Goal: Use online tool/utility: Use online tool/utility

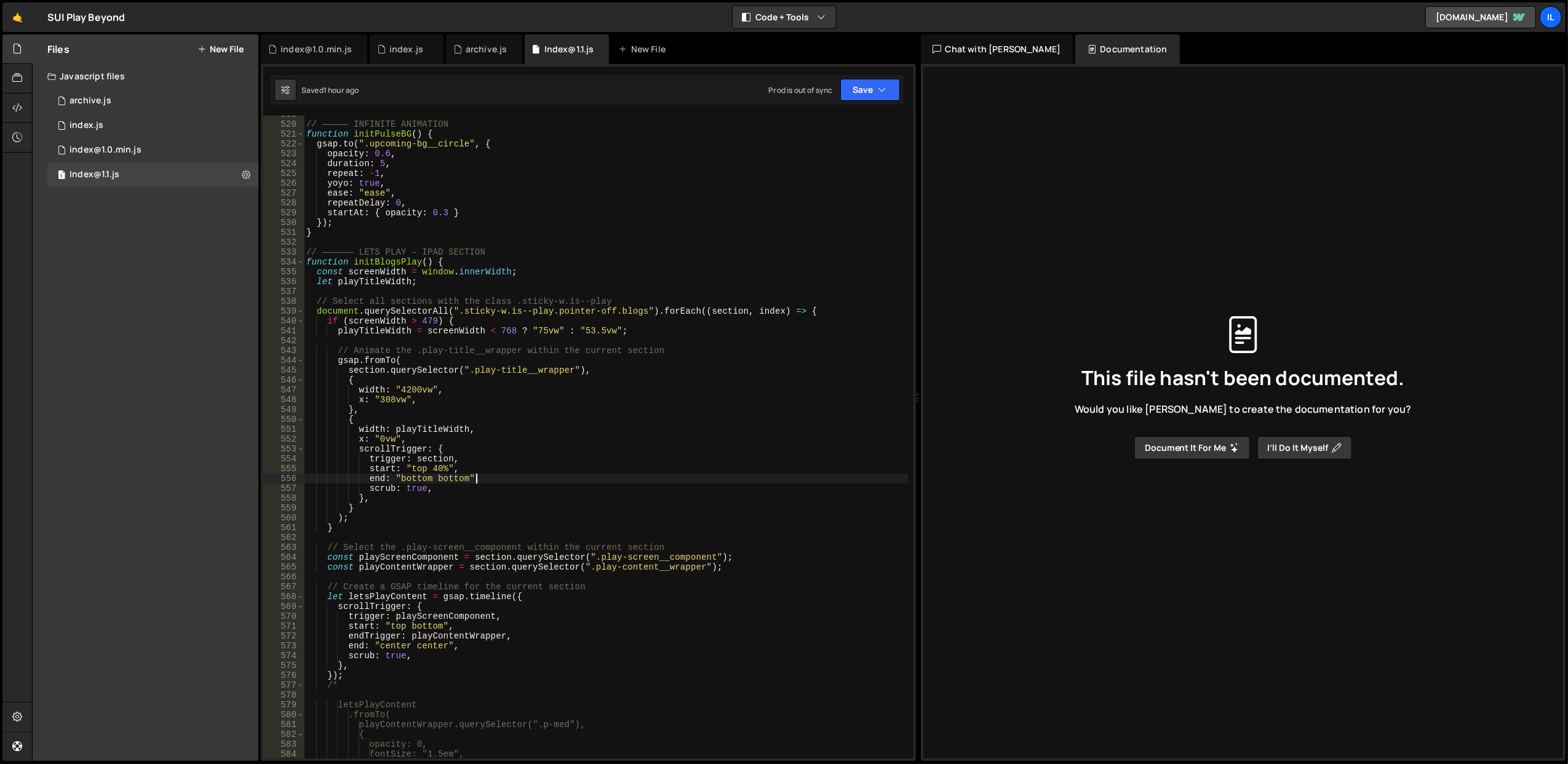
scroll to position [5114, 0]
click at [586, 313] on div "// ————— INFINITE ANIMATION function initPulseBG ( ) { gsap . to ( ".upcoming-b…" at bounding box center [606, 441] width 605 height 663
type textarea "document.querySelectorAll(".sticky-w.is--play.pointer-off.blogs").forEach((sect…"
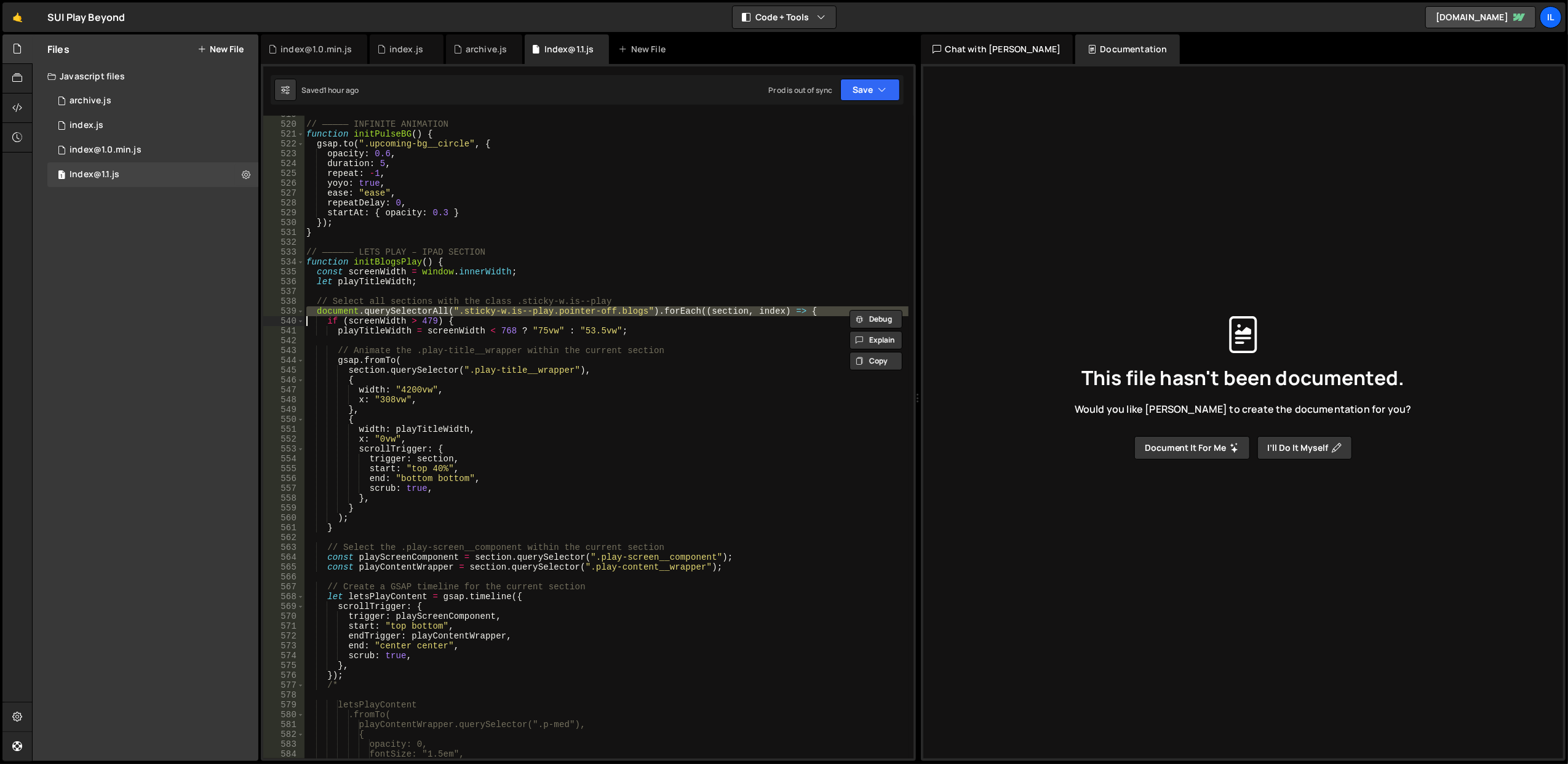
click at [581, 295] on div "// ————— INFINITE ANIMATION function initPulseBG ( ) { gsap . to ( ".upcoming-b…" at bounding box center [606, 441] width 605 height 663
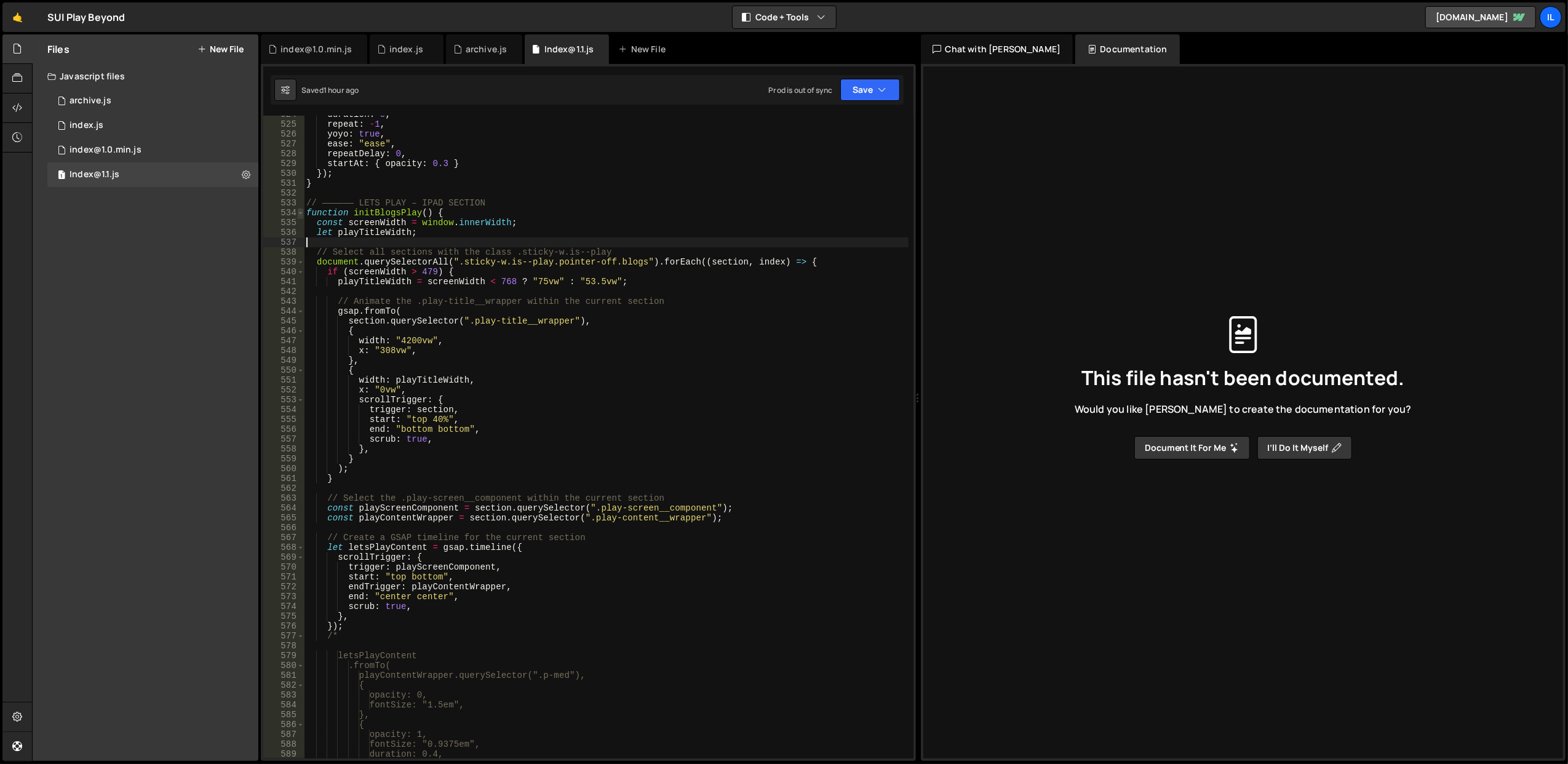
click at [297, 213] on span at bounding box center [301, 213] width 7 height 10
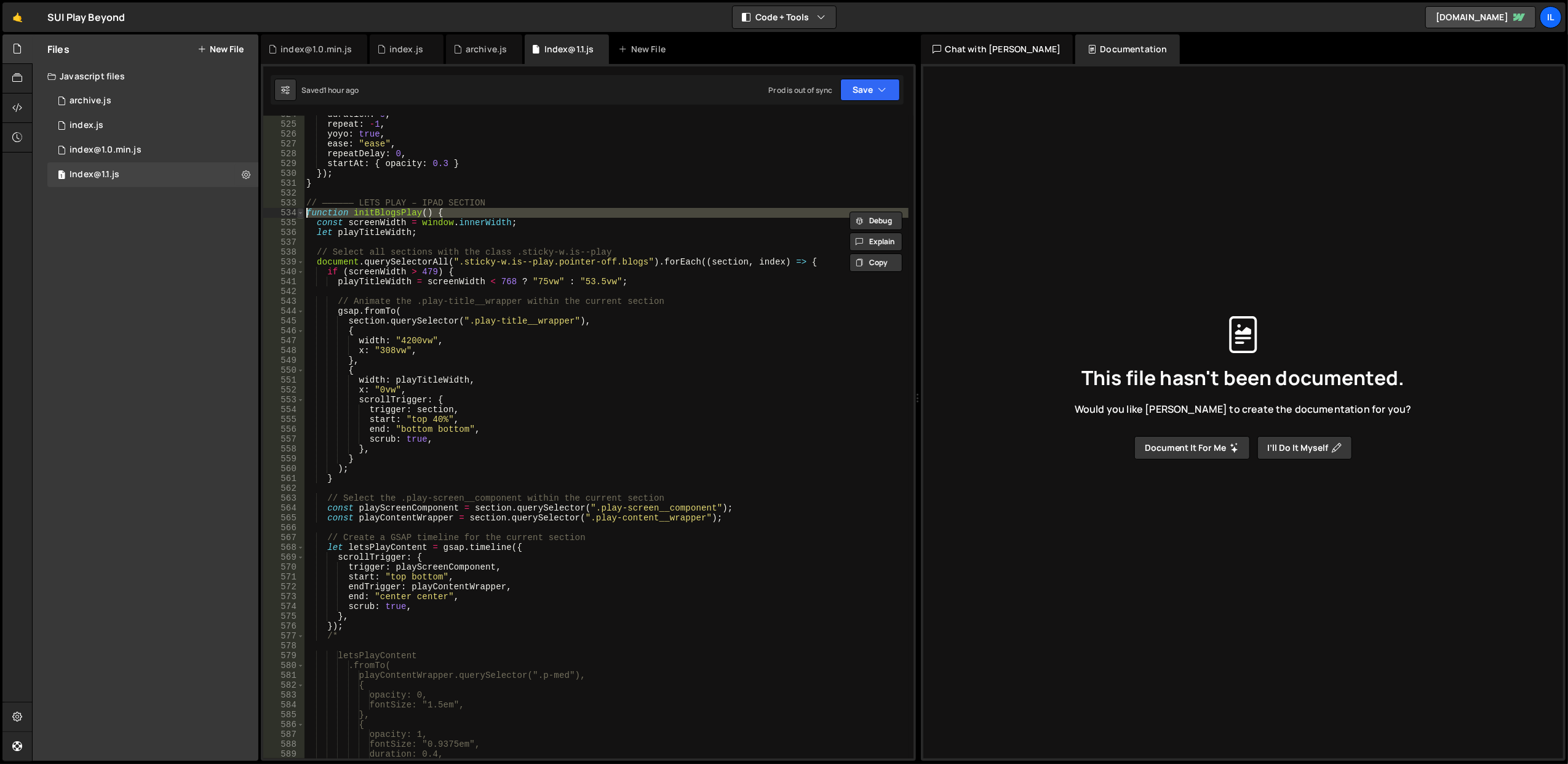
click at [301, 213] on span at bounding box center [301, 213] width 7 height 10
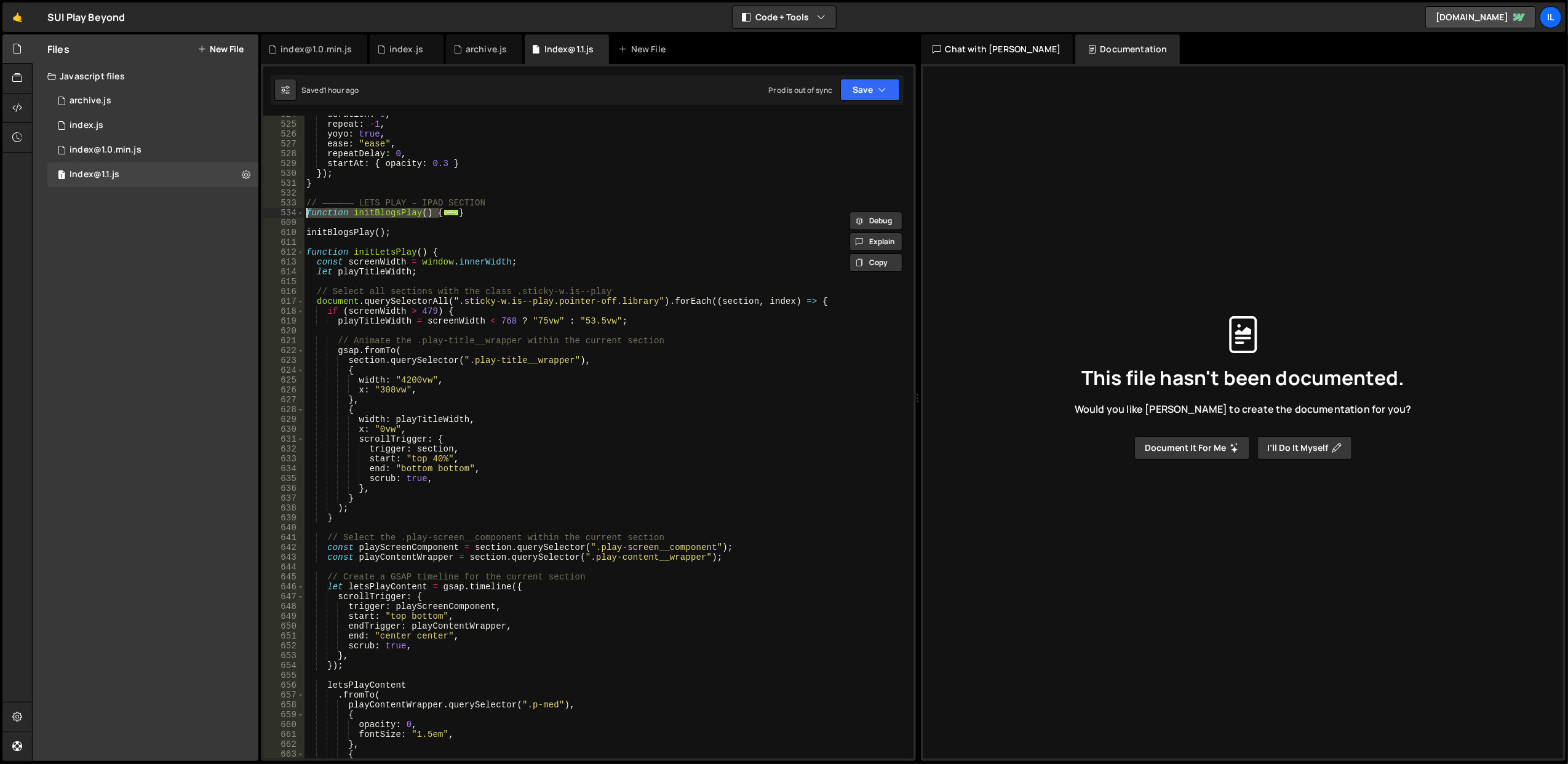
click at [424, 207] on div "duration : 5 , repeat : - 1 , yoyo : true , ease : "ease" , repeatDelay : 0 , s…" at bounding box center [606, 441] width 605 height 663
drag, startPoint x: 483, startPoint y: 213, endPoint x: 305, endPoint y: 213, distance: 178.0
click at [305, 213] on div "duration : 5 , repeat : - 1 , yoyo : true , ease : "ease" , repeatDelay : 0 , s…" at bounding box center [606, 441] width 605 height 663
click at [412, 232] on div "duration : 5 , repeat : - 1 , yoyo : true , ease : "ease" , repeatDelay : 0 , s…" at bounding box center [606, 441] width 605 height 663
type textarea "initBlogsPlay();"
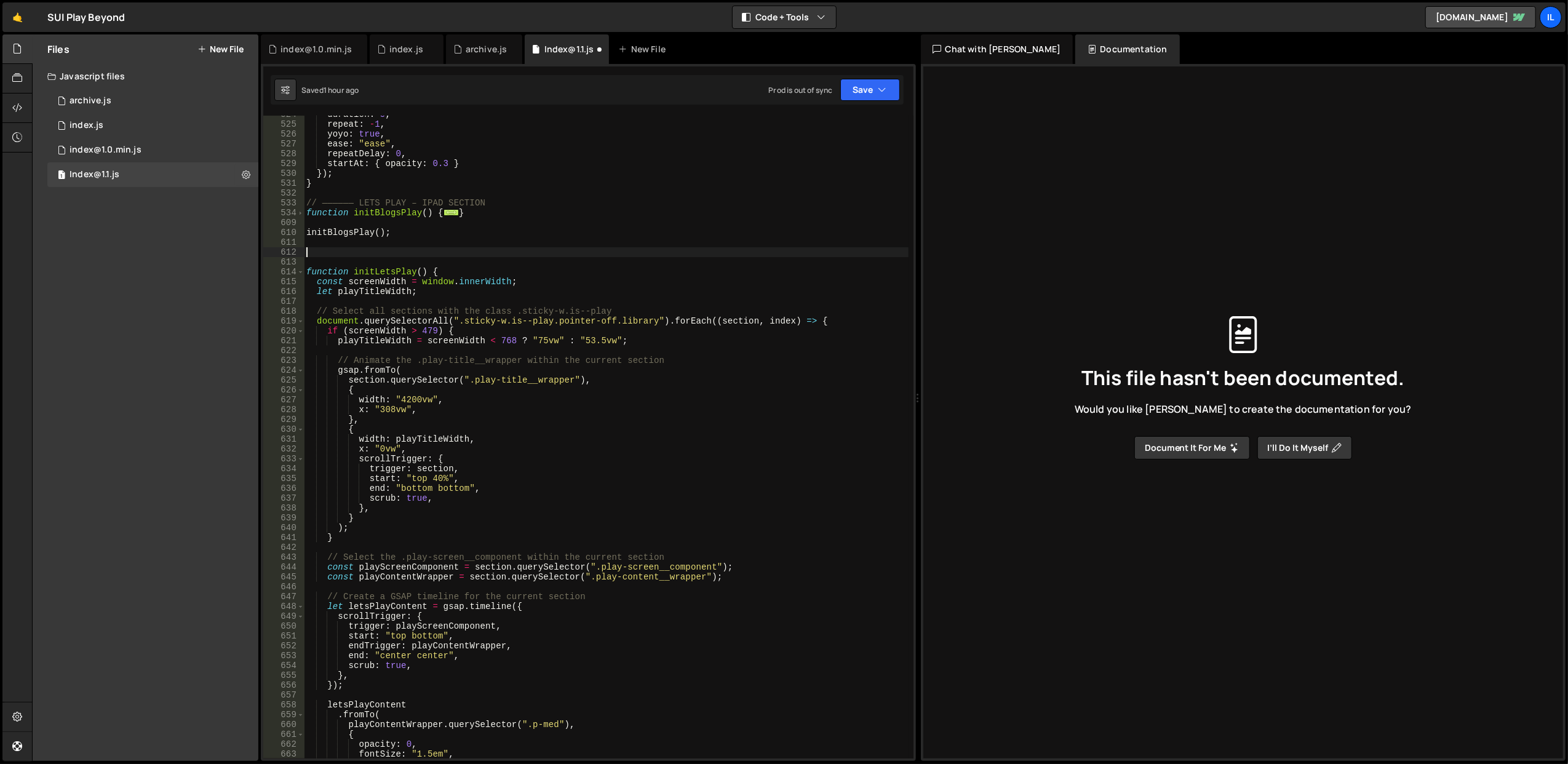
paste textarea "}"
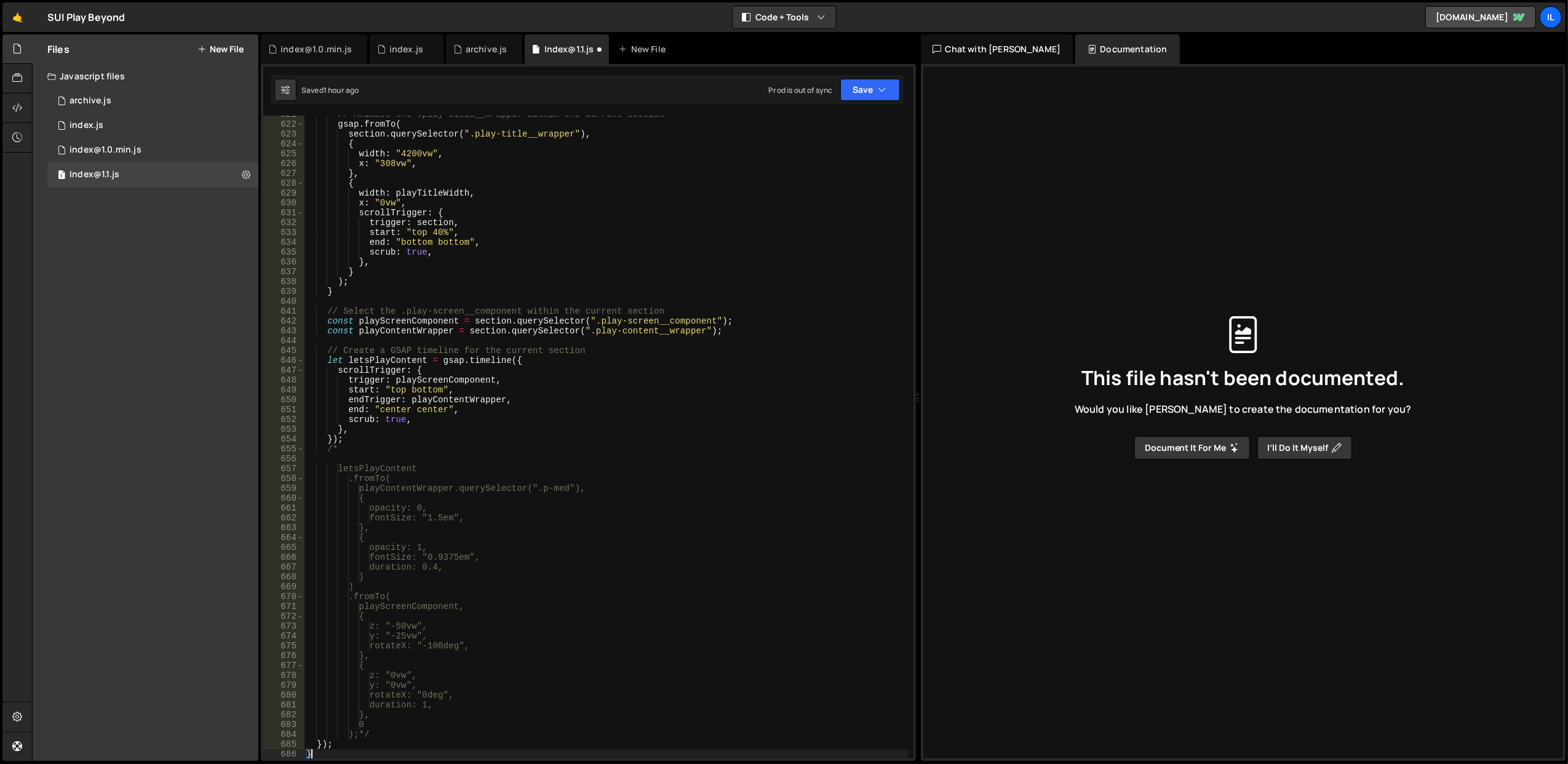
scroll to position [5243, 0]
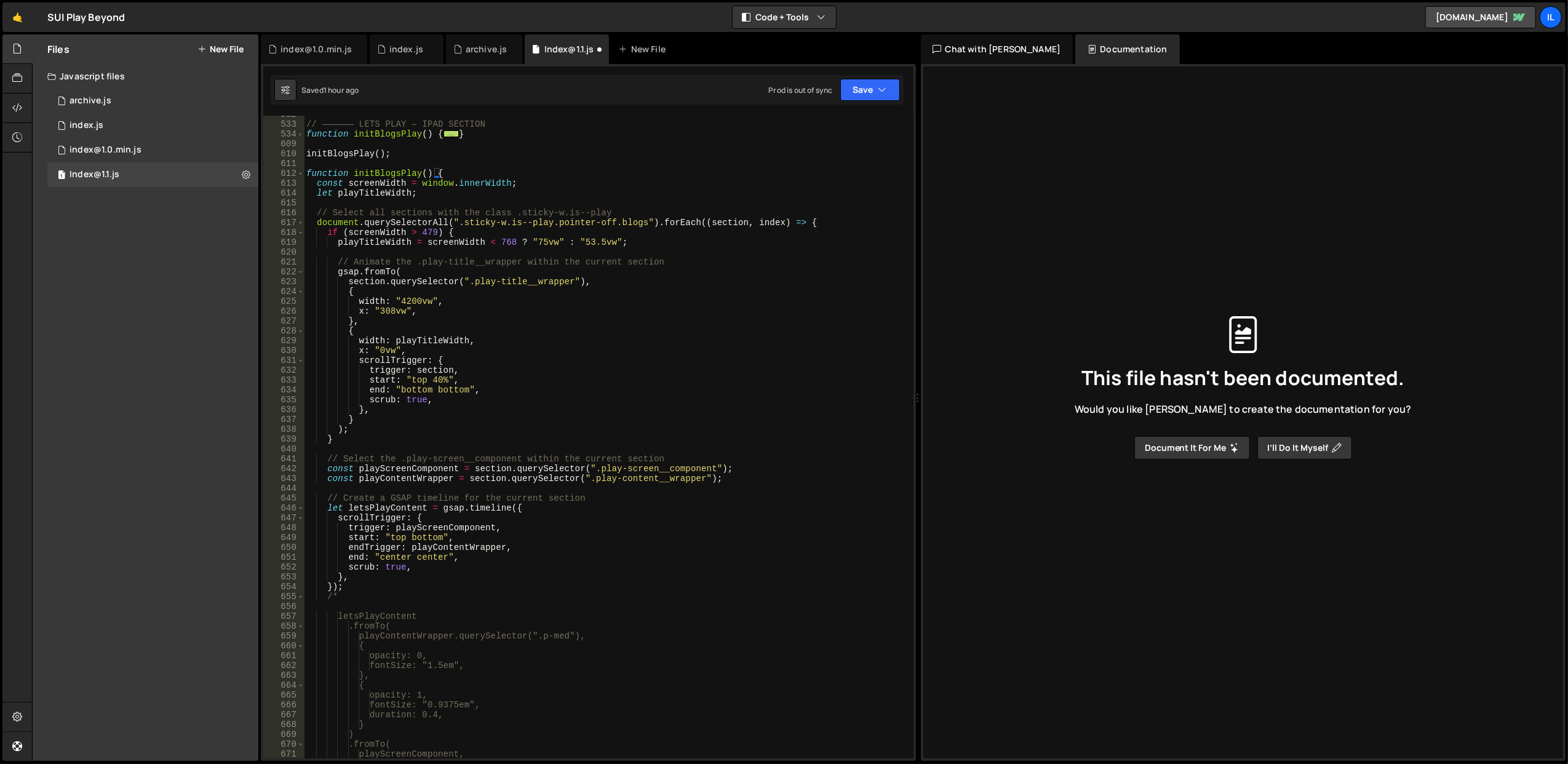
click at [626, 221] on div "// —————— LETS PLAY – IPAD SECTION function initBlogsPlay ( ) { ... } initBlogs…" at bounding box center [606, 441] width 605 height 663
drag, startPoint x: 375, startPoint y: 171, endPoint x: 400, endPoint y: 172, distance: 25.0
click at [400, 172] on div "// —————— LETS PLAY – IPAD SECTION function initBlogsPlay ( ) { ... } initBlogs…" at bounding box center [606, 441] width 605 height 663
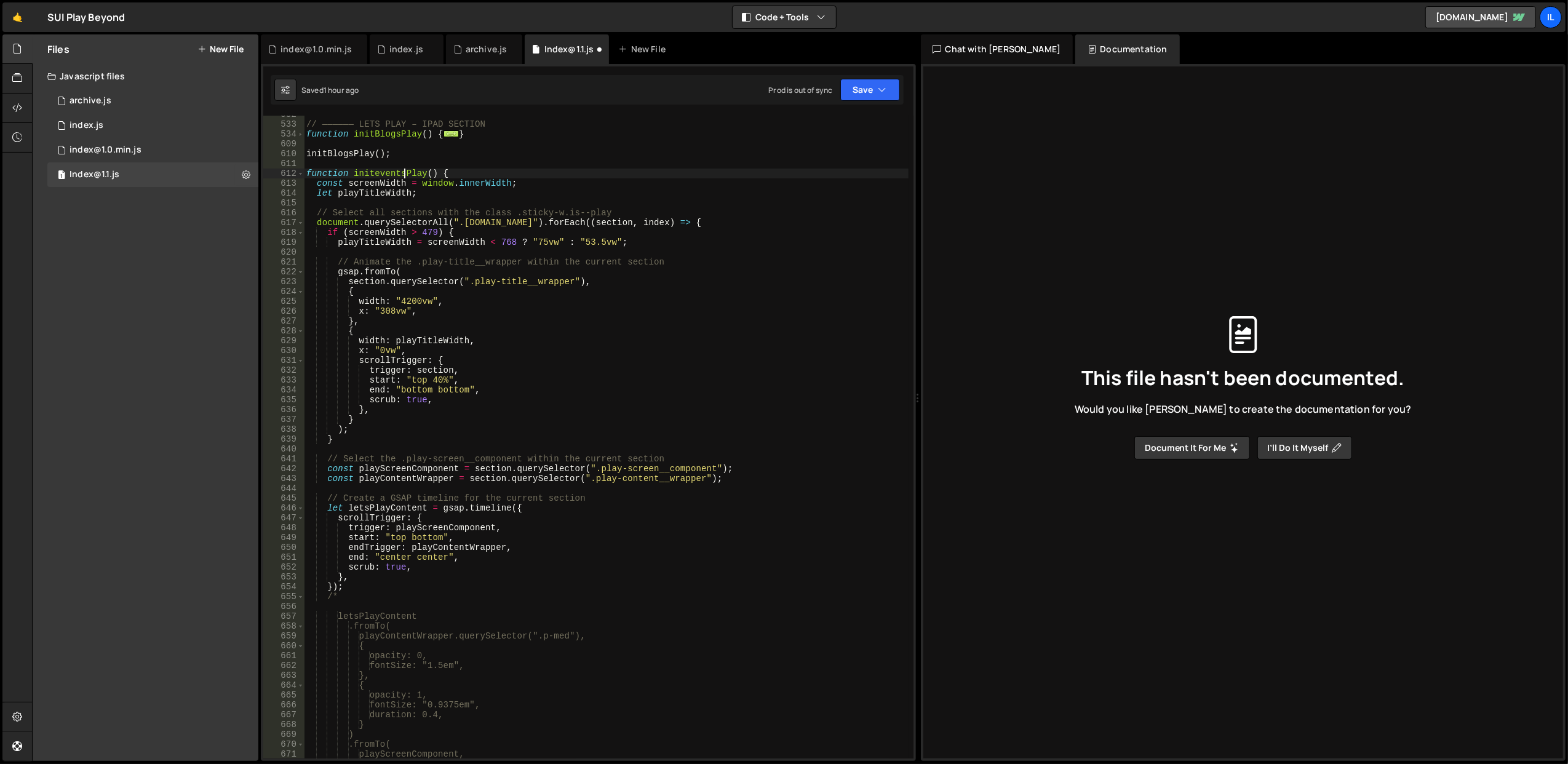
scroll to position [0, 6]
click at [399, 172] on div "// —————— LETS PLAY – IPAD SECTION function initBlogsPlay ( ) { ... } initBlogs…" at bounding box center [606, 441] width 605 height 663
type textarea "function initeventsPlay() {"
click at [302, 175] on span at bounding box center [301, 173] width 7 height 10
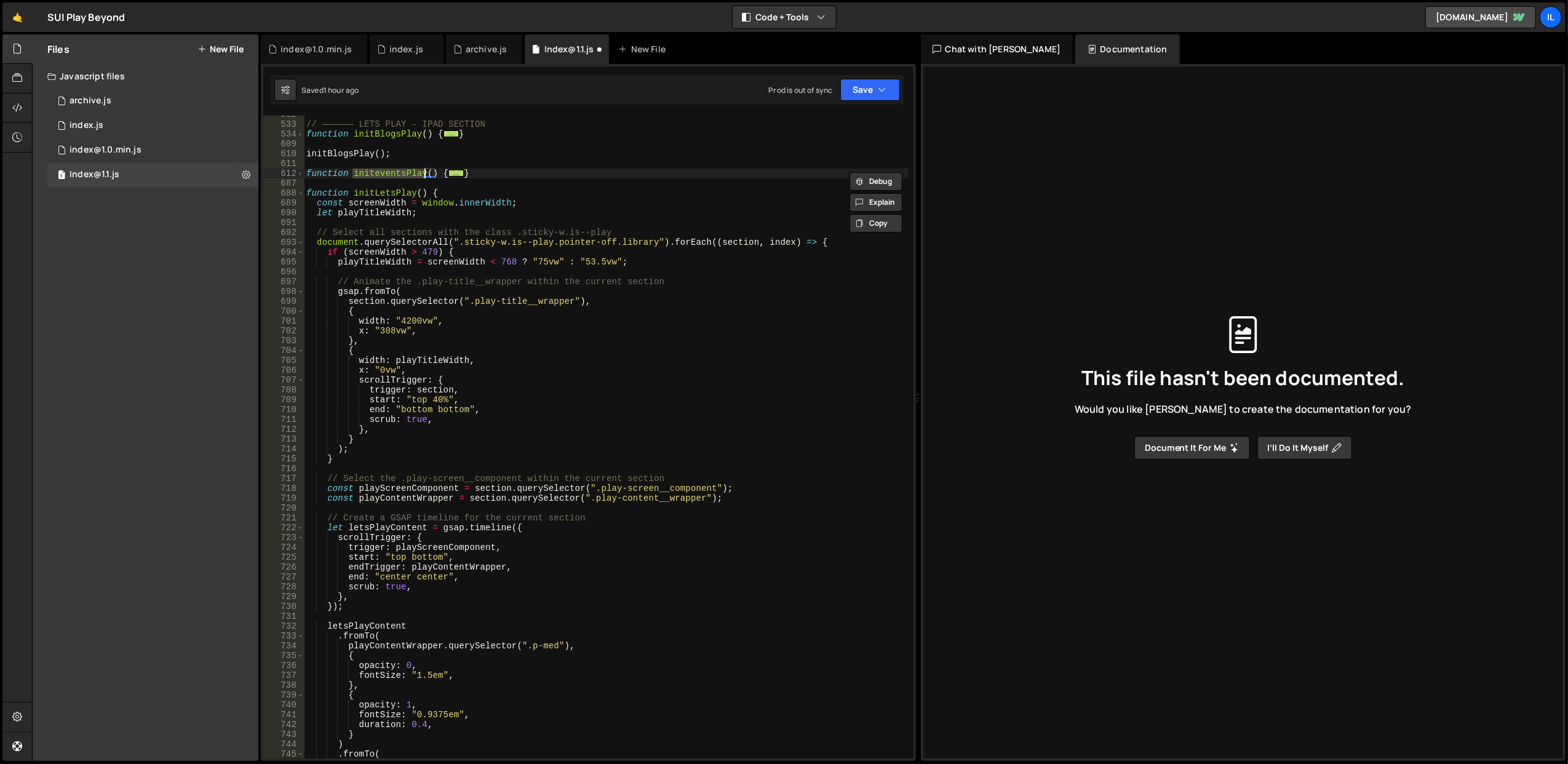
click at [444, 185] on div "// —————— LETS PLAY – IPAD SECTION function initBlogsPlay ( ) { ... } initBlogs…" at bounding box center [606, 441] width 605 height 663
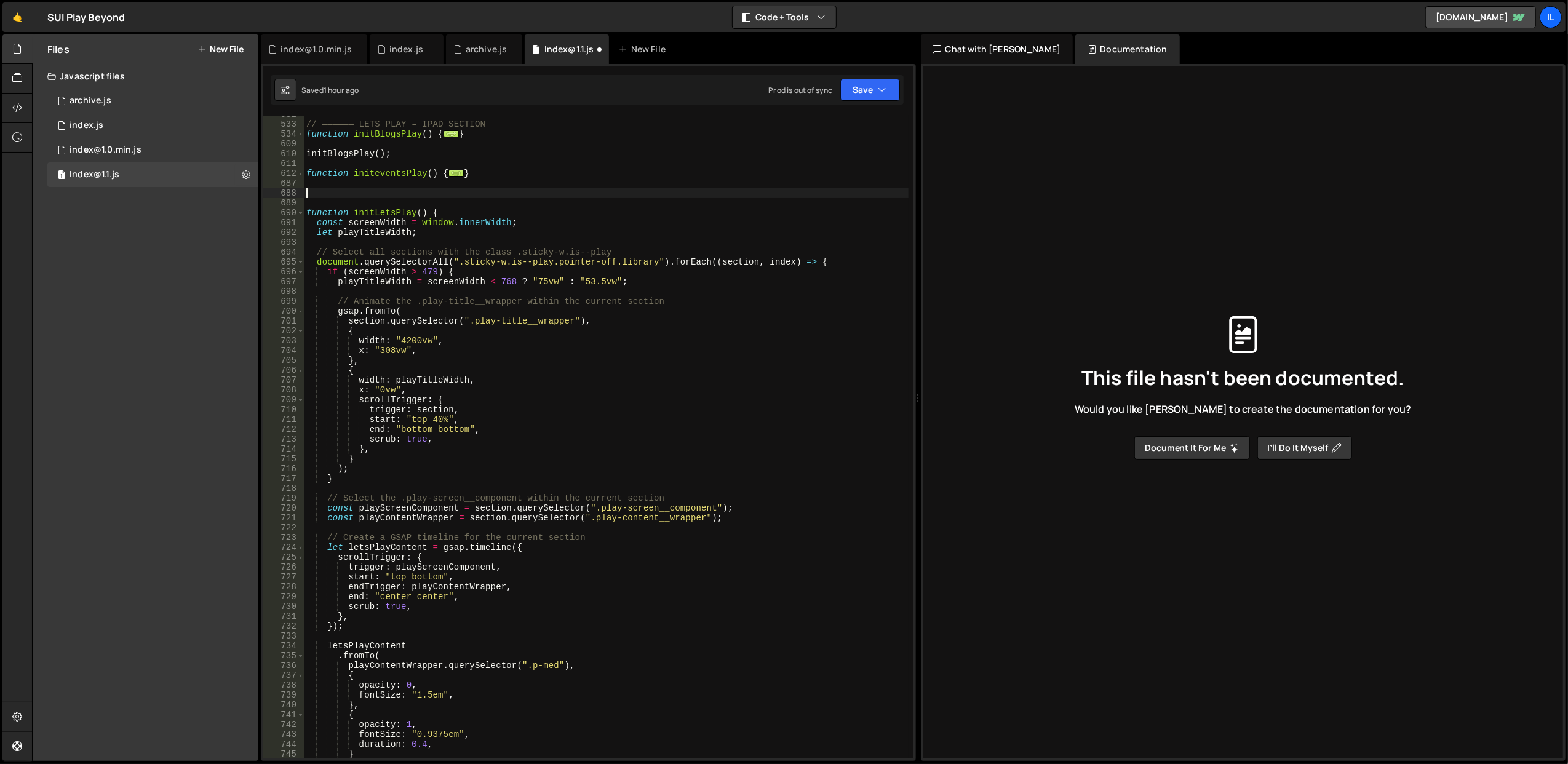
paste textarea "initeventsPlay"
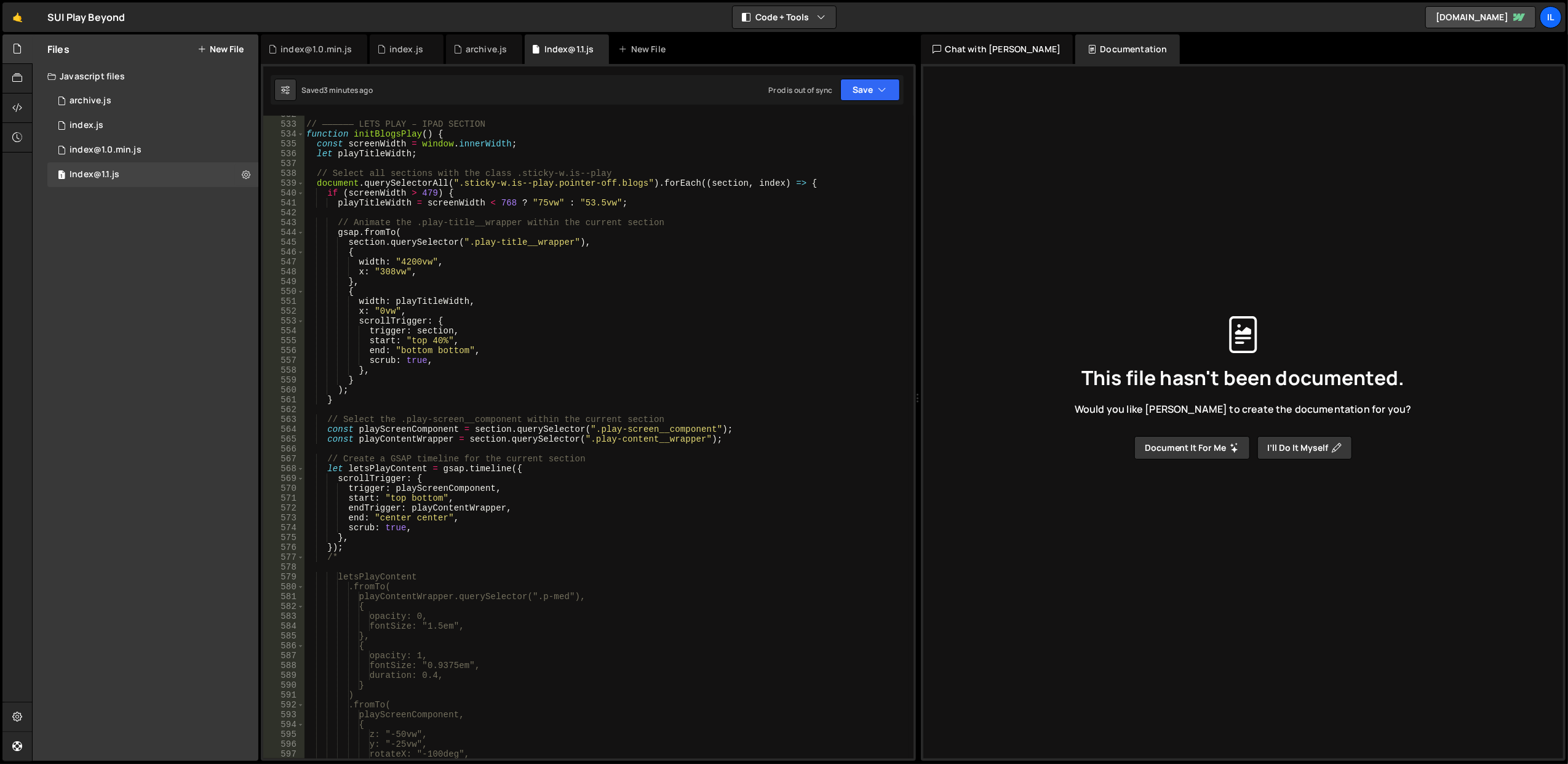
scroll to position [5144, 0]
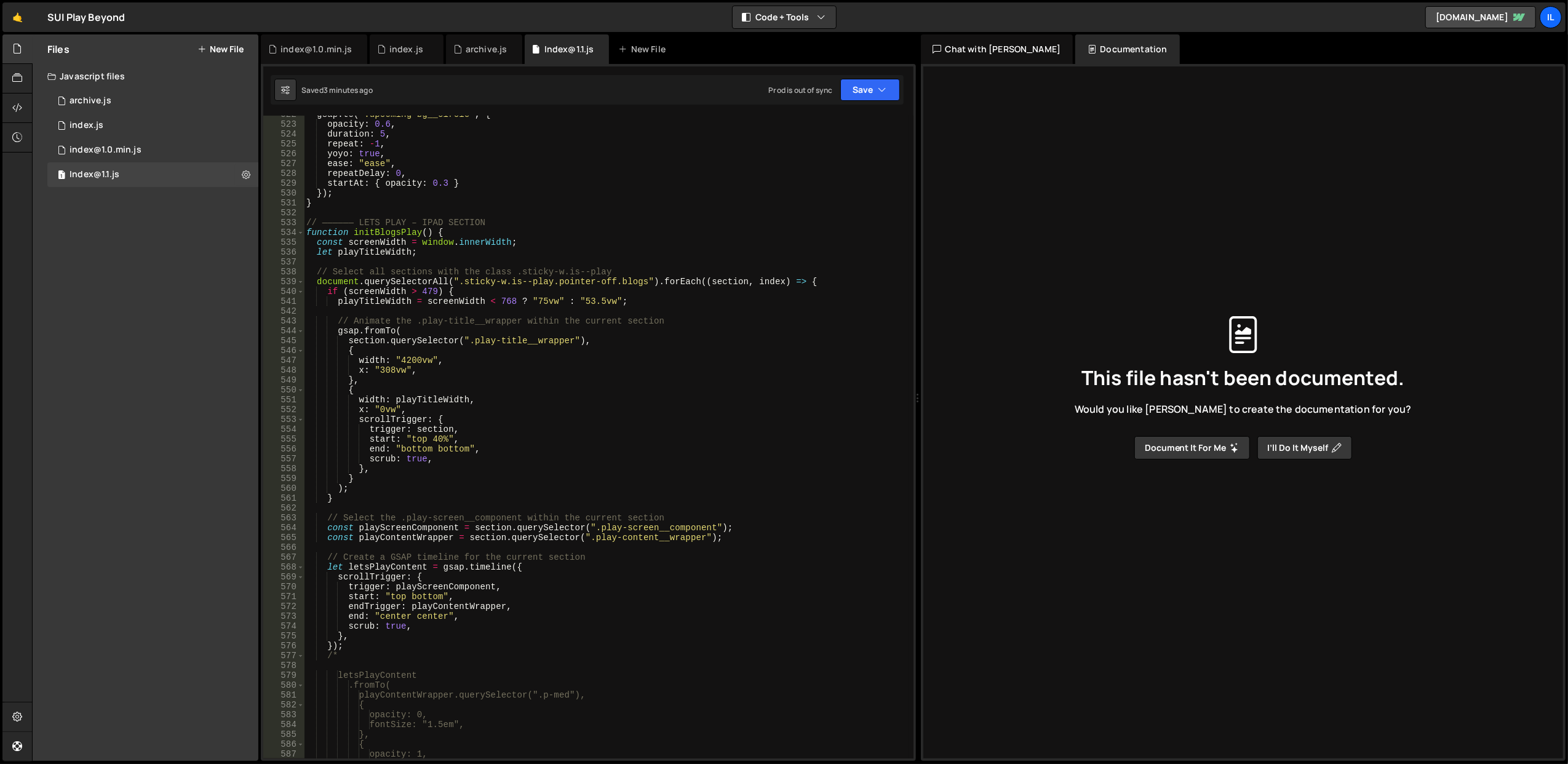
click at [496, 299] on div "gsap . to ( ".upcoming-bg__circle" , { opacity : 0.6 , duration : 5 , repeat : …" at bounding box center [606, 441] width 605 height 663
click at [495, 291] on div "gsap . to ( ".upcoming-bg__circle" , { opacity : 0.6 , duration : 5 , repeat : …" at bounding box center [606, 441] width 605 height 663
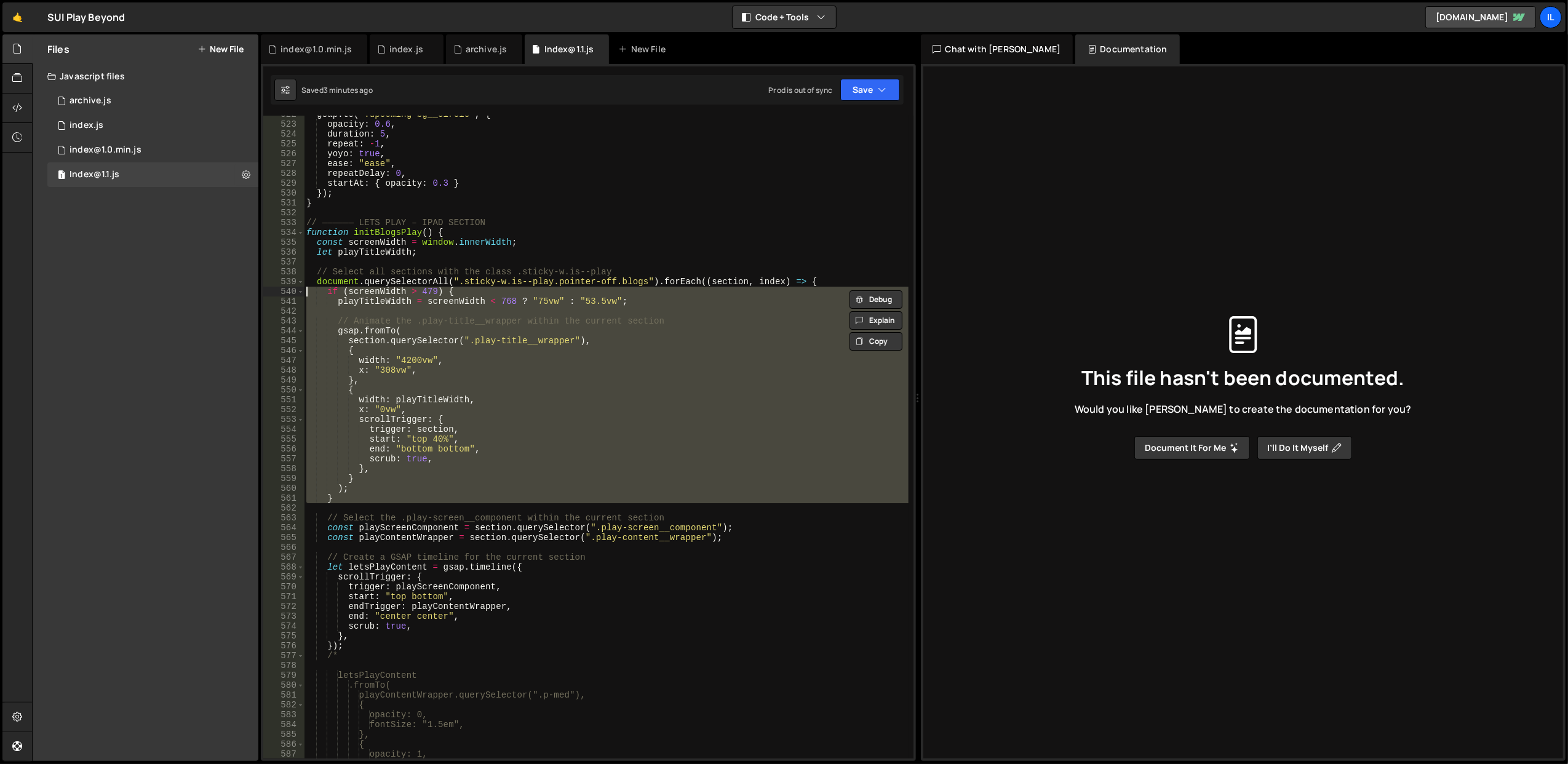
click at [495, 291] on div "gsap . to ( ".upcoming-bg__circle" , { opacity : 0.6 , duration : 5 , repeat : …" at bounding box center [606, 441] width 605 height 663
click at [495, 291] on div "gsap . to ( ".upcoming-bg__circle" , { opacity : 0.6 , duration : 5 , repeat : …" at bounding box center [605, 437] width 604 height 643
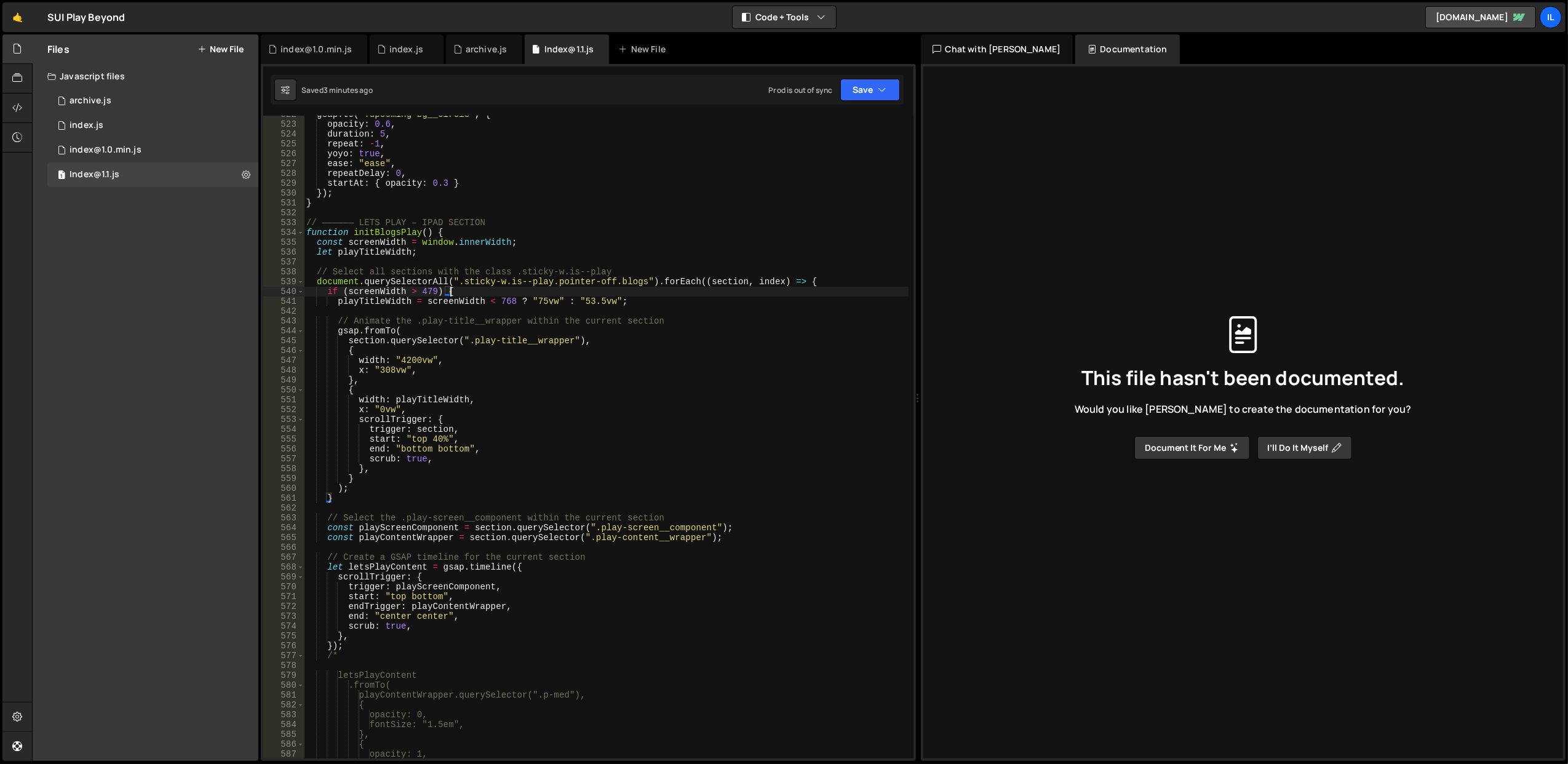
click at [495, 291] on div "gsap . to ( ".upcoming-bg__circle" , { opacity : 0.6 , duration : 5 , repeat : …" at bounding box center [606, 441] width 605 height 663
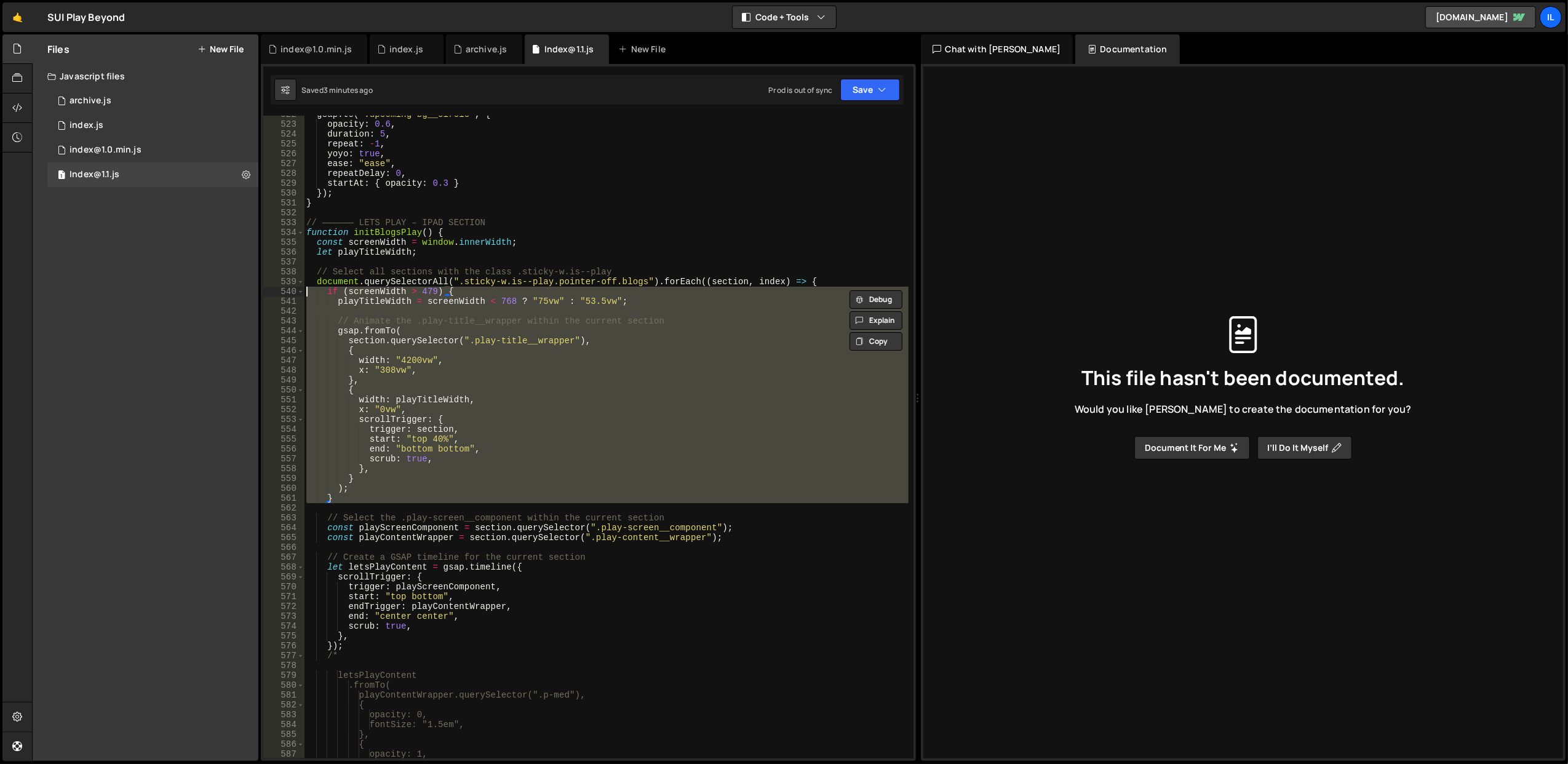
click at [495, 291] on div "gsap . to ( ".upcoming-bg__circle" , { opacity : 0.6 , duration : 5 , repeat : …" at bounding box center [606, 441] width 605 height 663
click at [495, 291] on div "gsap . to ( ".upcoming-bg__circle" , { opacity : 0.6 , duration : 5 , repeat : …" at bounding box center [605, 437] width 604 height 643
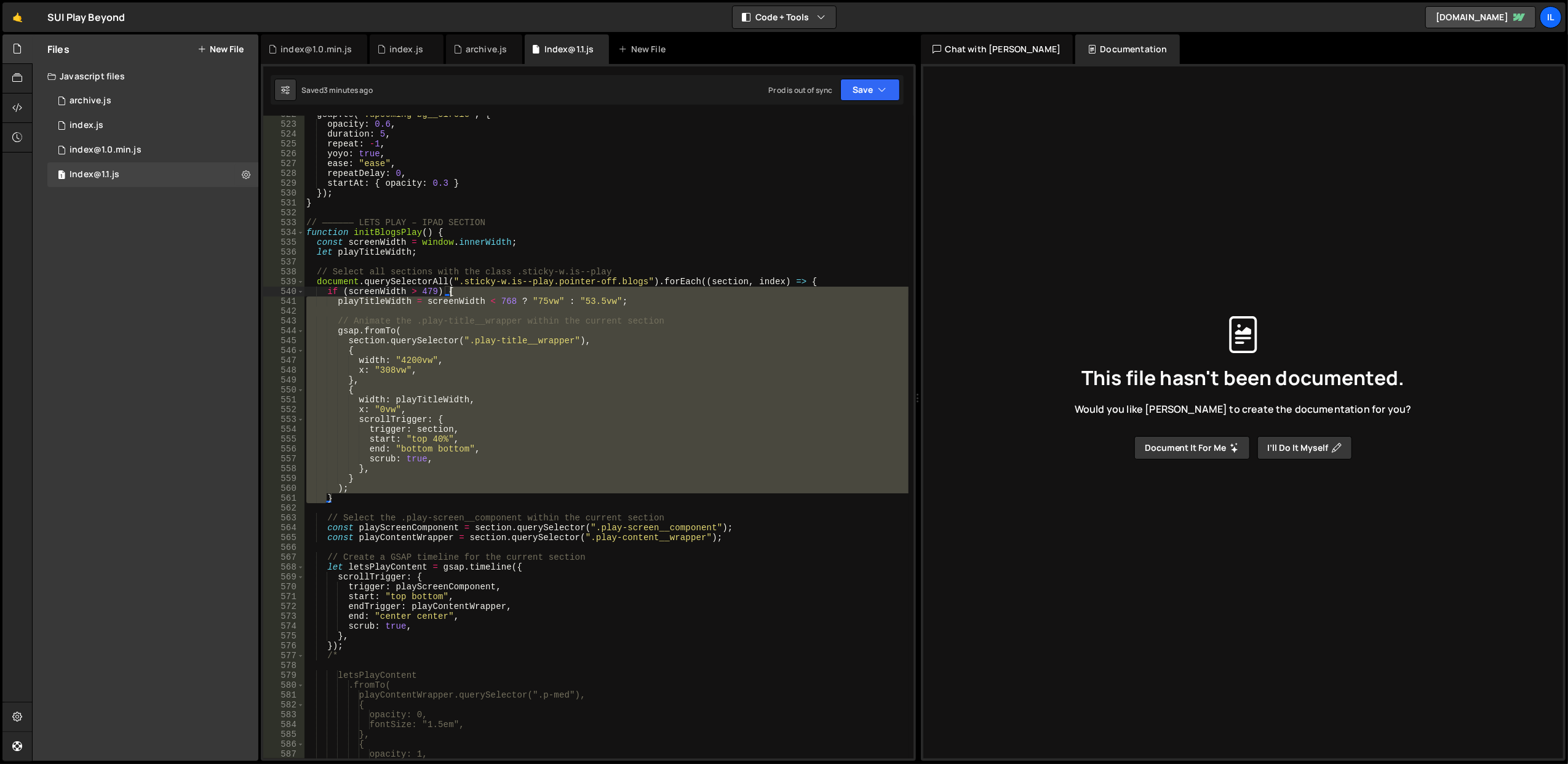
click at [495, 291] on div "gsap . to ( ".upcoming-bg__circle" , { opacity : 0.6 , duration : 5 , repeat : …" at bounding box center [606, 441] width 605 height 663
click at [495, 291] on div "gsap . to ( ".upcoming-bg__circle" , { opacity : 0.6 , duration : 5 , repeat : …" at bounding box center [605, 437] width 604 height 643
click at [495, 291] on div "gsap . to ( ".upcoming-bg__circle" , { opacity : 0.6 , duration : 5 , repeat : …" at bounding box center [606, 441] width 605 height 663
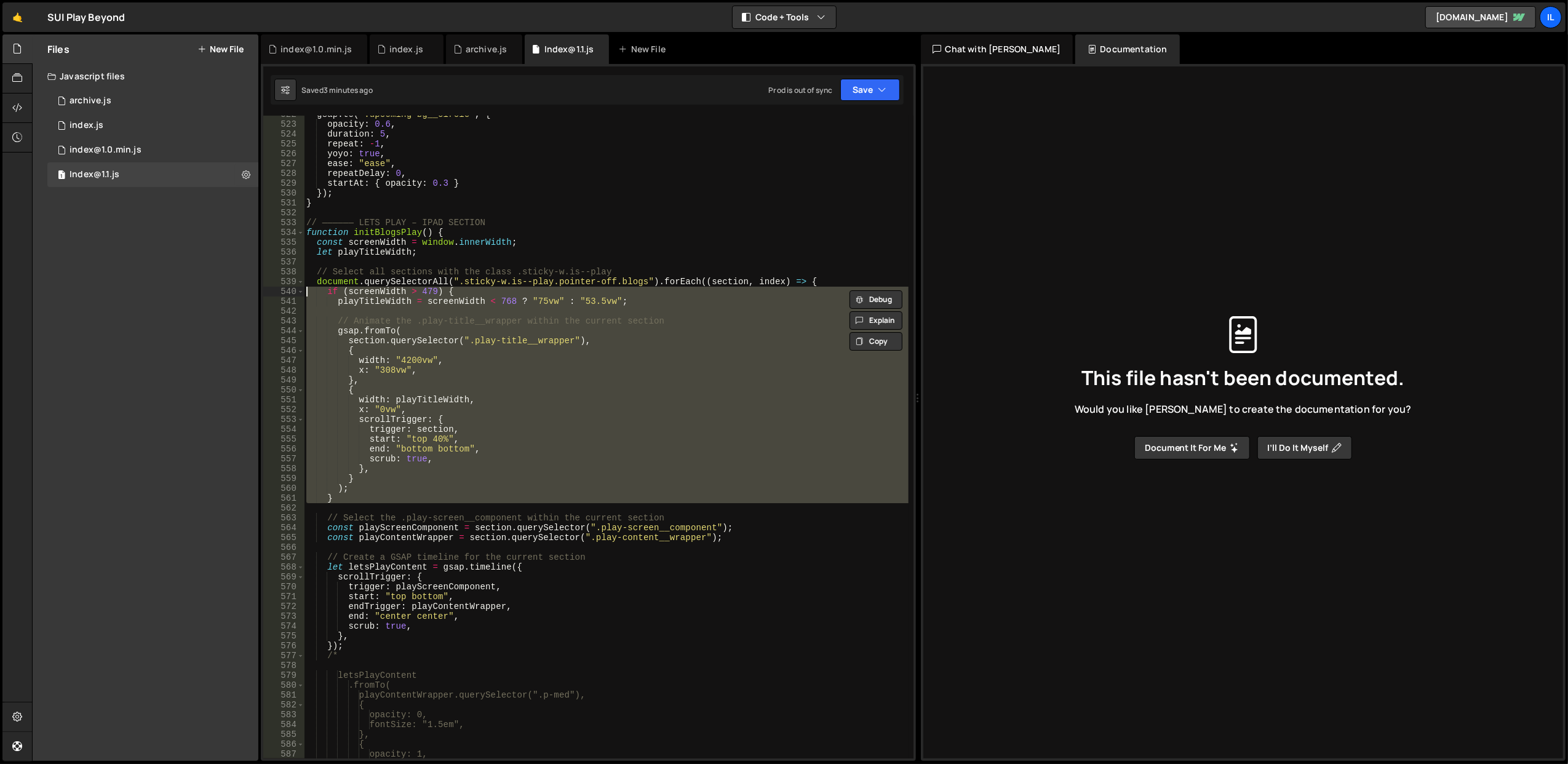
click at [495, 291] on div "gsap . to ( ".upcoming-bg__circle" , { opacity : 0.6 , duration : 5 , repeat : …" at bounding box center [605, 437] width 604 height 643
click at [495, 291] on div "gsap . to ( ".upcoming-bg__circle" , { opacity : 0.6 , duration : 5 , repeat : …" at bounding box center [606, 441] width 605 height 663
click at [495, 291] on div "gsap . to ( ".upcoming-bg__circle" , { opacity : 0.6 , duration : 5 , repeat : …" at bounding box center [605, 437] width 604 height 643
click at [495, 291] on div "gsap . to ( ".upcoming-bg__circle" , { opacity : 0.6 , duration : 5 , repeat : …" at bounding box center [606, 441] width 605 height 663
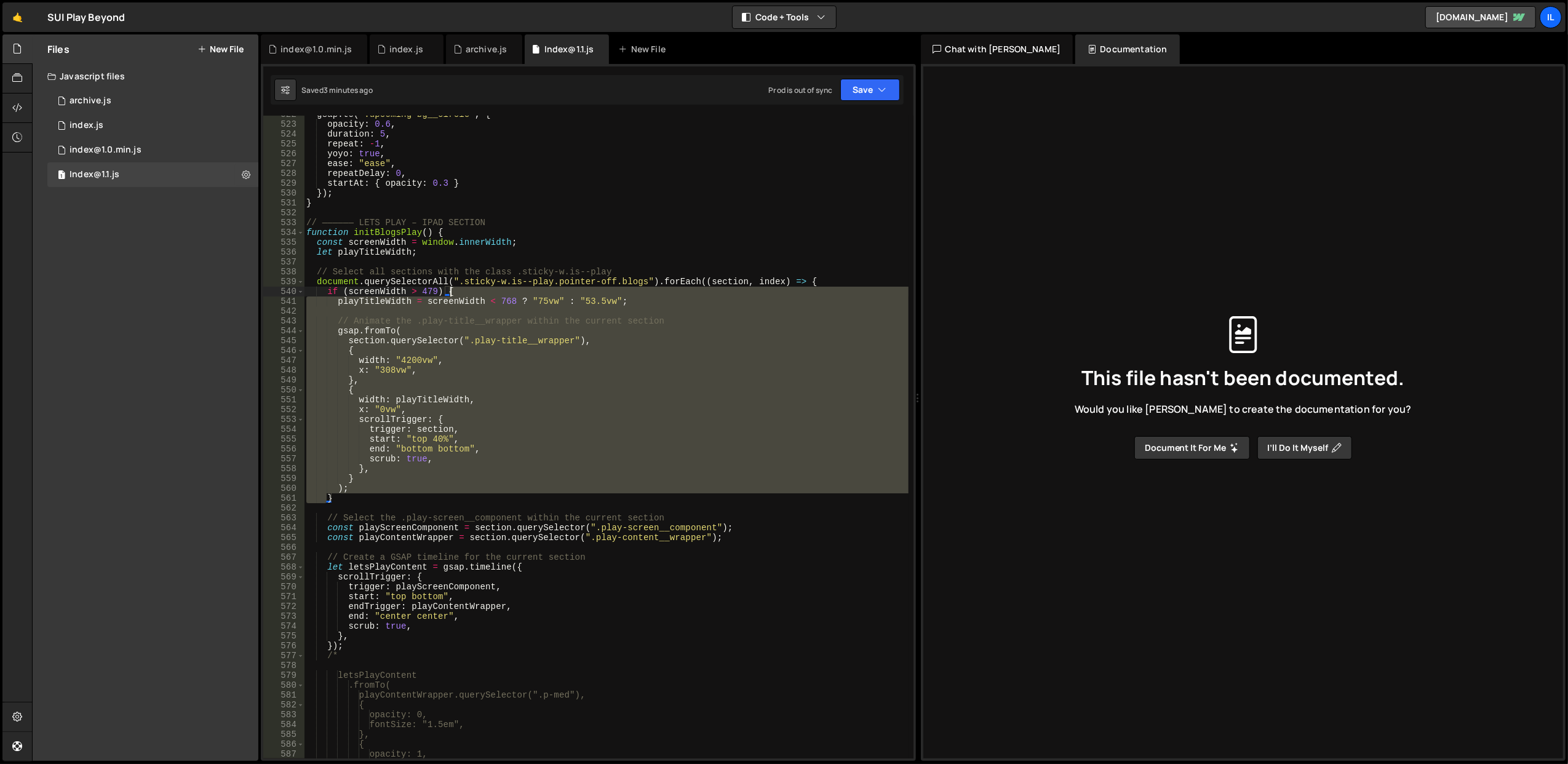
click at [495, 291] on div "gsap . to ( ".upcoming-bg__circle" , { opacity : 0.6 , duration : 5 , repeat : …" at bounding box center [606, 441] width 605 height 663
click at [495, 291] on div "gsap . to ( ".upcoming-bg__circle" , { opacity : 0.6 , duration : 5 , repeat : …" at bounding box center [605, 437] width 604 height 643
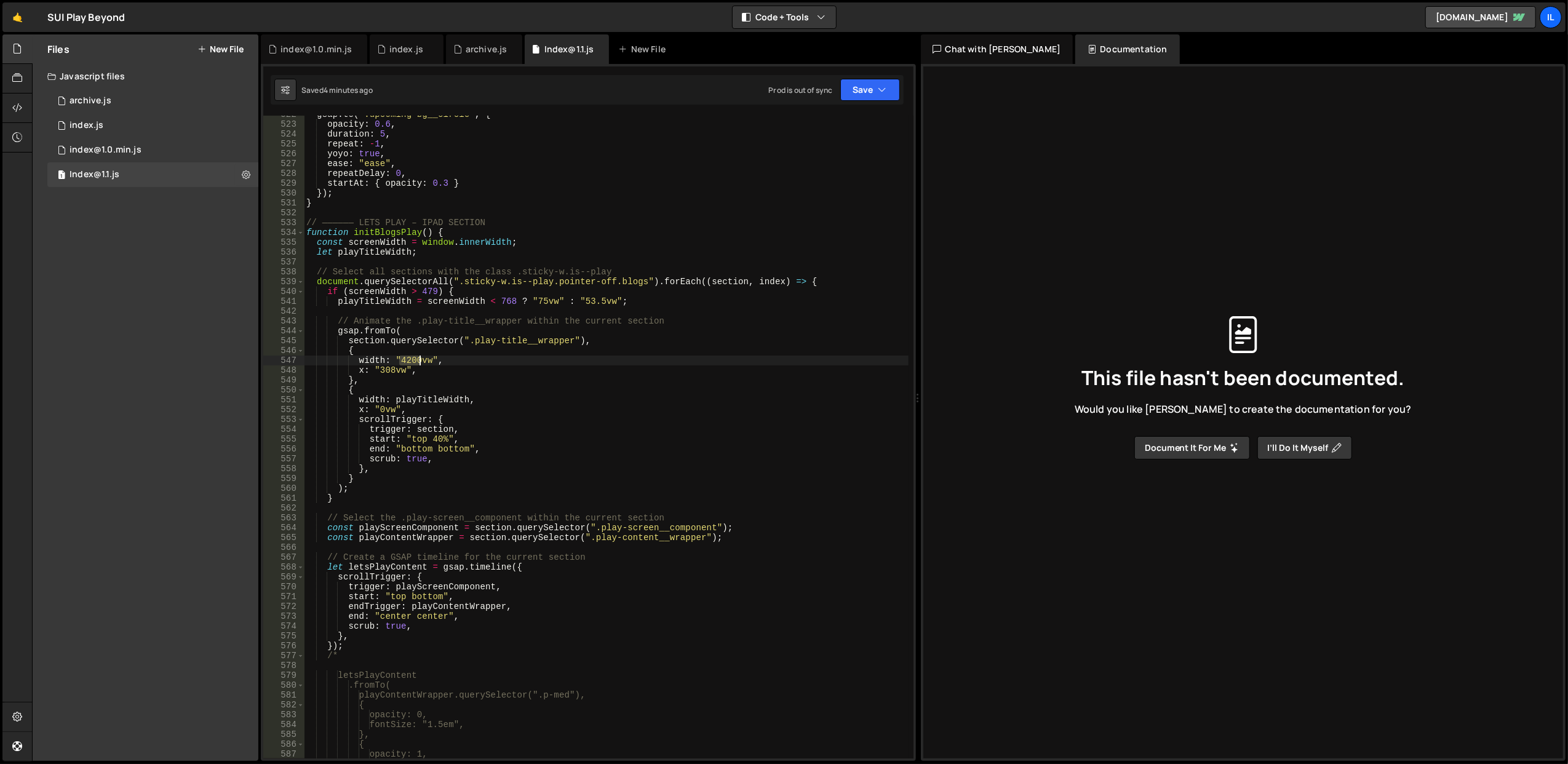
drag, startPoint x: 400, startPoint y: 360, endPoint x: 419, endPoint y: 360, distance: 19.0
click at [419, 360] on div "gsap . to ( ".upcoming-bg__circle" , { opacity : 0.6 , duration : 5 , repeat : …" at bounding box center [606, 441] width 605 height 663
click at [406, 358] on div "gsap . to ( ".upcoming-bg__circle" , { opacity : 0.6 , duration : 5 , repeat : …" at bounding box center [605, 437] width 604 height 643
click at [406, 361] on div "gsap . to ( ".upcoming-bg__circle" , { opacity : 0.6 , duration : 5 , repeat : …" at bounding box center [606, 441] width 605 height 663
click at [439, 330] on div "gsap . to ( ".upcoming-bg__circle" , { opacity : 0.6 , duration : 5 , repeat : …" at bounding box center [606, 441] width 605 height 663
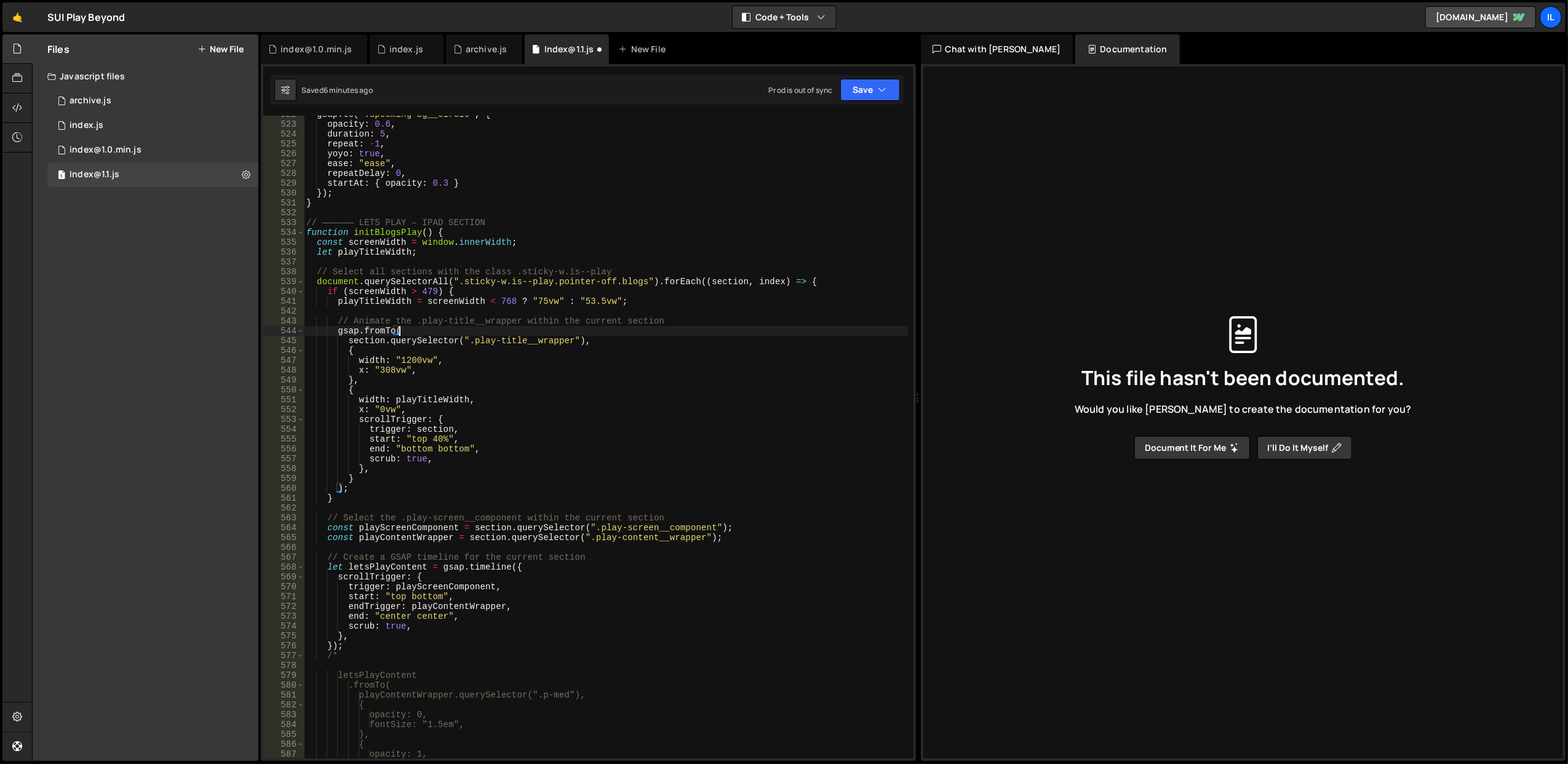
scroll to position [0, 6]
drag, startPoint x: 498, startPoint y: 374, endPoint x: 483, endPoint y: 369, distance: 15.8
click at [483, 369] on div "gsap . to ( ".upcoming-bg__circle" , { opacity : 0.6 , duration : 5 , repeat : …" at bounding box center [606, 441] width 605 height 663
type textarea "x: "308vw","
